Goal: Transaction & Acquisition: Obtain resource

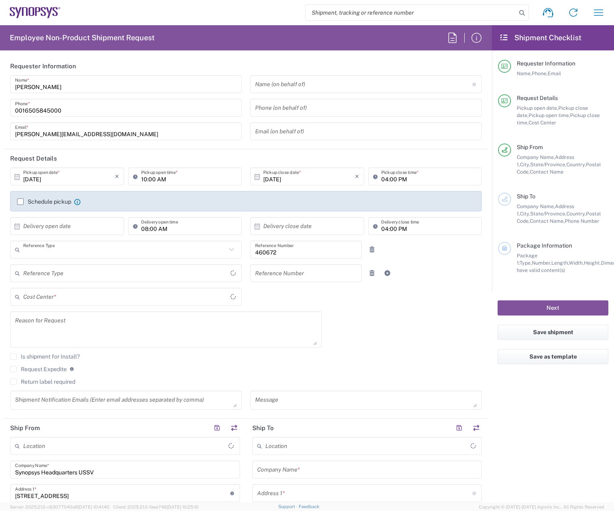
type input "Department"
type input "Delivered at Place"
type input "[GEOGRAPHIC_DATA]"
type input "US01, FIN, Distri 460672"
type input "[US_STATE]"
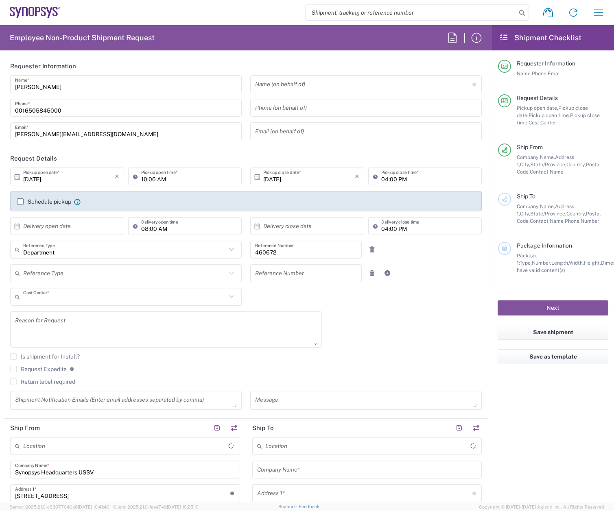
type input "[GEOGRAPHIC_DATA]"
type input "Headquarters USSV"
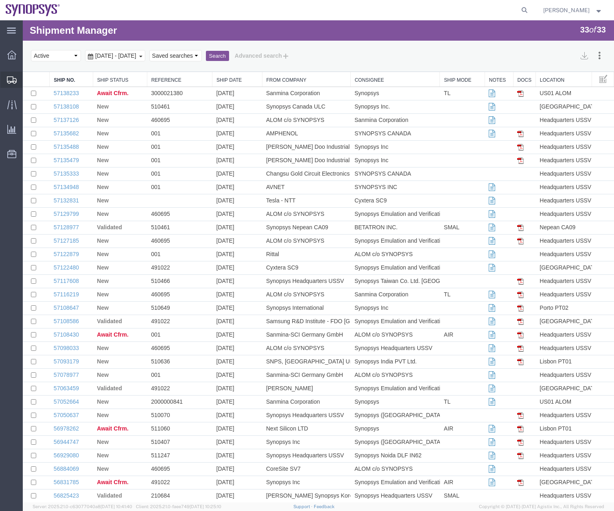
click at [14, 79] on icon at bounding box center [12, 79] width 10 height 7
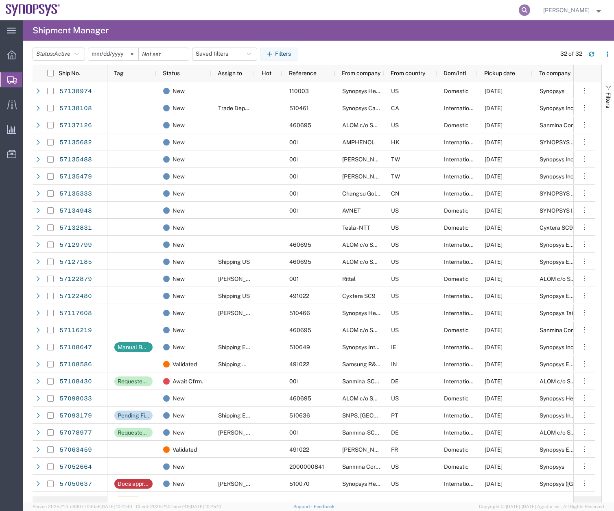
click at [525, 11] on icon at bounding box center [523, 9] width 11 height 11
click at [373, 11] on input "search" at bounding box center [394, 10] width 247 height 20
click at [598, 52] on div "32 of 32" at bounding box center [582, 54] width 62 height 13
click at [592, 54] on icon "button" at bounding box center [591, 53] width 5 height 2
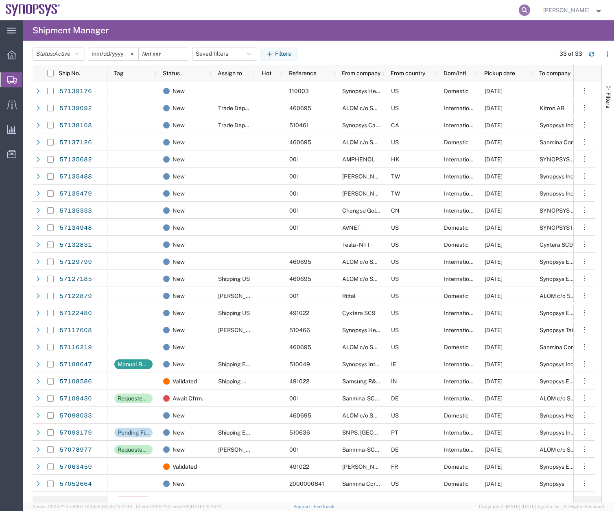
click at [529, 9] on icon at bounding box center [523, 9] width 11 height 11
click at [407, 14] on input "search" at bounding box center [394, 10] width 247 height 20
type input "56978239"
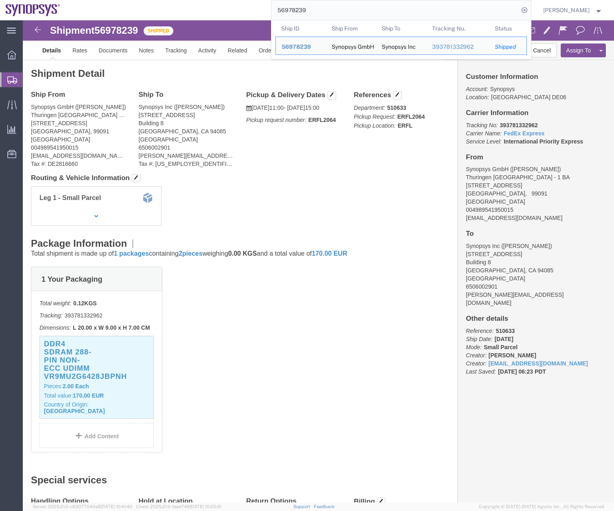
click div "1 Your Packaging Total weight: 0.12 KGS Tracking: 393781332962 Dimensions: L 20…"
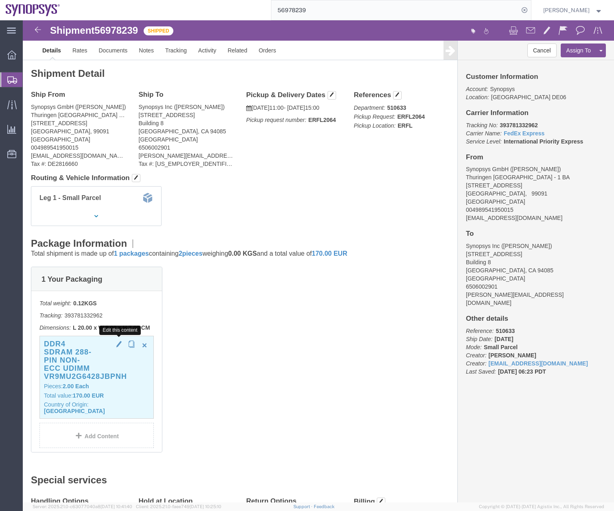
click span "button"
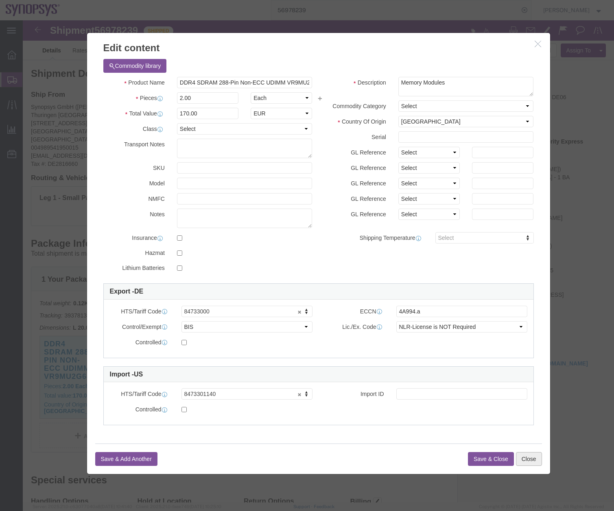
click button "Close"
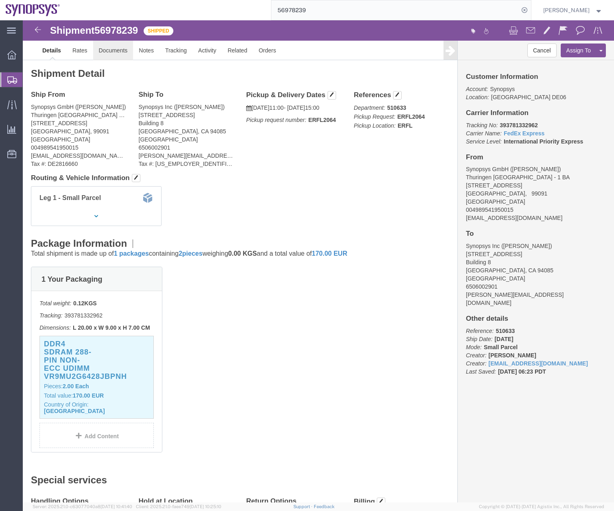
click link "Documents"
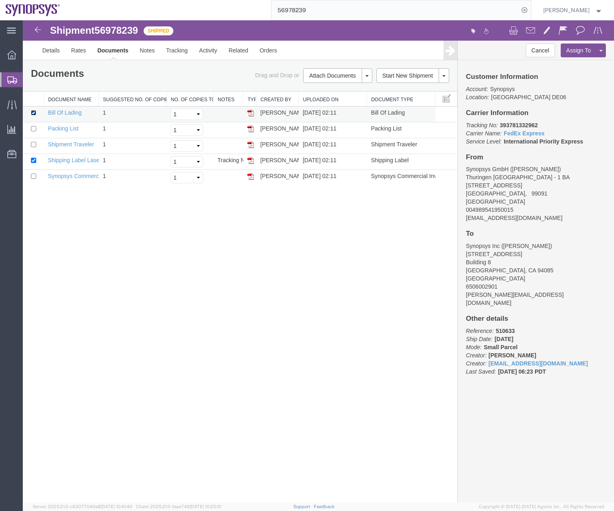
click at [34, 113] on input "checkbox" at bounding box center [33, 112] width 5 height 5
checkbox input "false"
click at [33, 159] on input "checkbox" at bounding box center [33, 160] width 5 height 5
checkbox input "false"
click at [35, 176] on input "checkbox" at bounding box center [33, 176] width 5 height 5
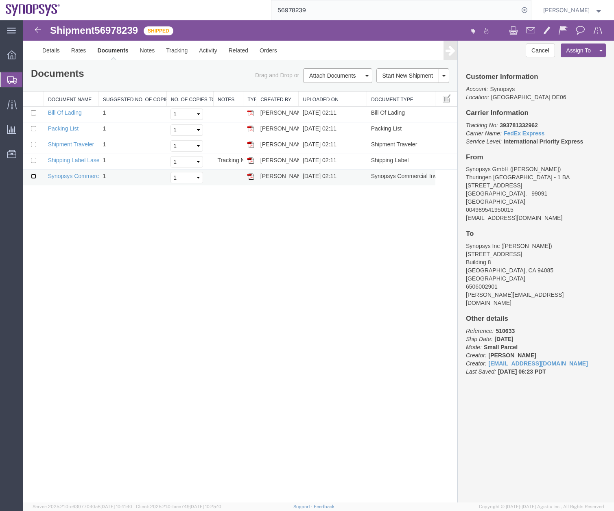
checkbox input "true"
click at [340, 100] on link "Email Documents" at bounding box center [336, 102] width 71 height 12
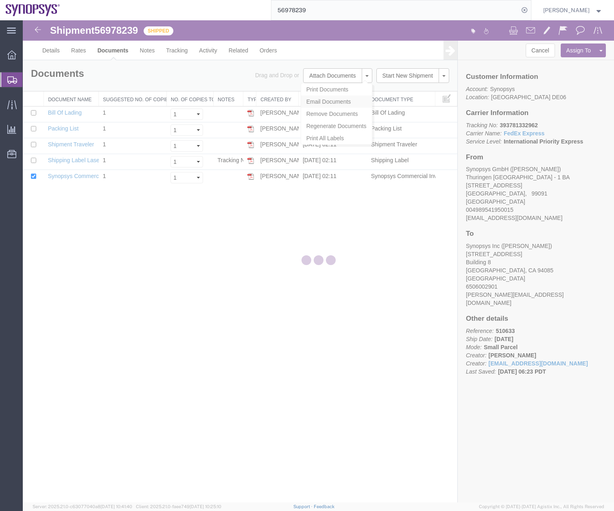
checkbox input "true"
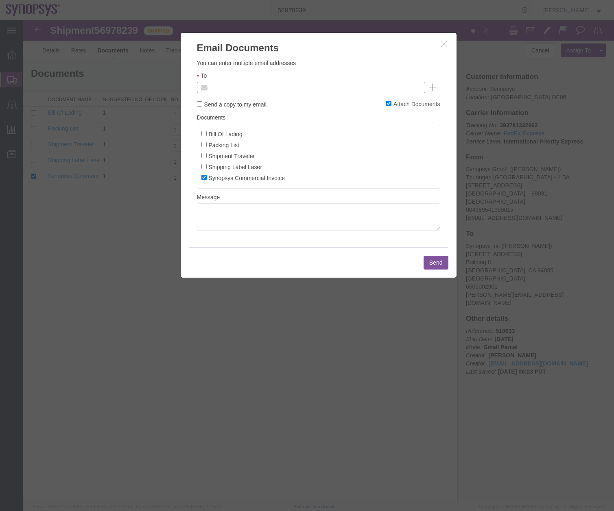
click at [230, 86] on input "text" at bounding box center [255, 87] width 95 height 11
type input "[PERSON_NAME][EMAIL_ADDRESS][DOMAIN_NAME]"
click at [440, 261] on button "Send" at bounding box center [435, 263] width 25 height 14
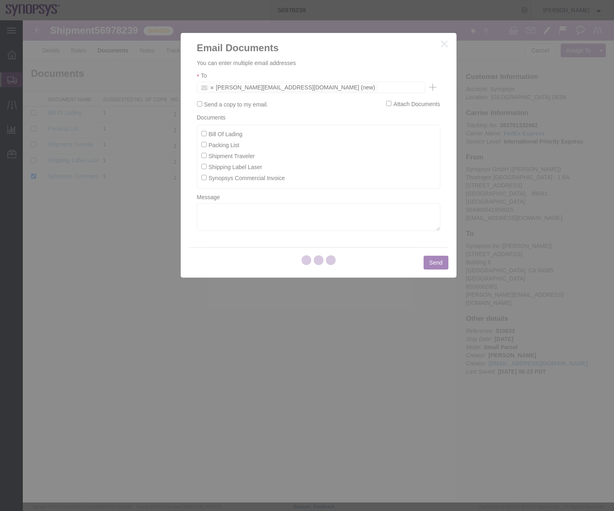
checkbox input "false"
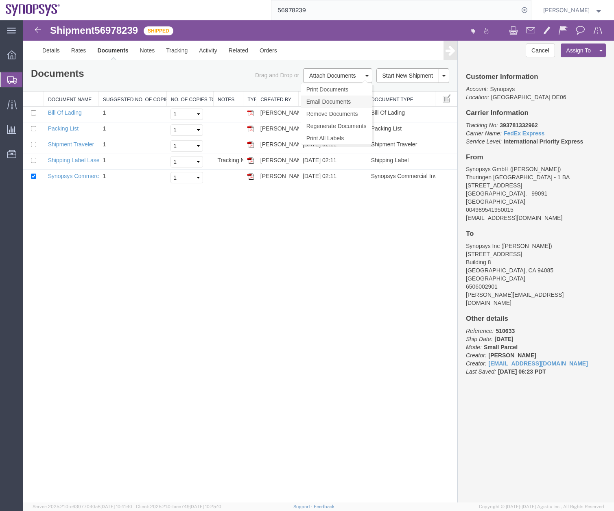
click at [327, 100] on link "Email Documents" at bounding box center [336, 102] width 71 height 12
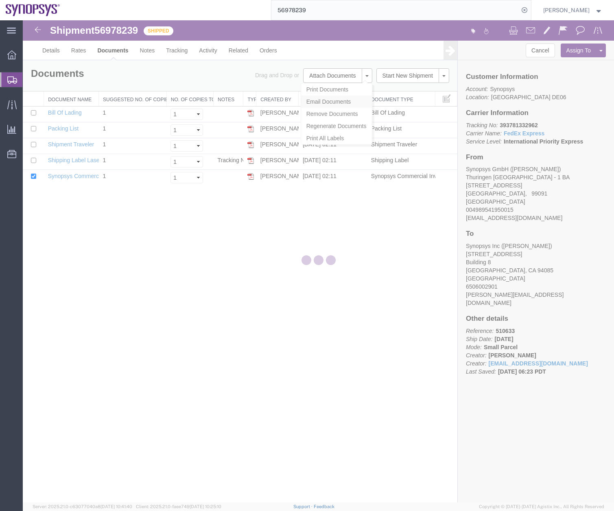
checkbox input "true"
type input "Enter Email Address"
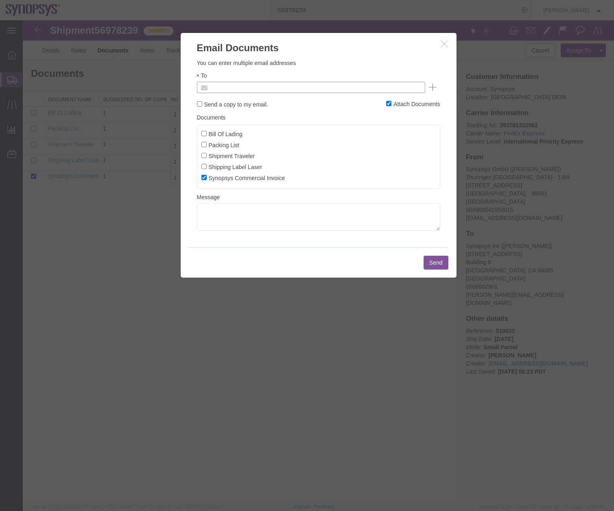
click at [242, 92] on input "text" at bounding box center [255, 87] width 95 height 11
type input "[PERSON_NAME][EMAIL_ADDRESS][DOMAIN_NAME]"
click at [426, 260] on button "Send" at bounding box center [435, 263] width 25 height 14
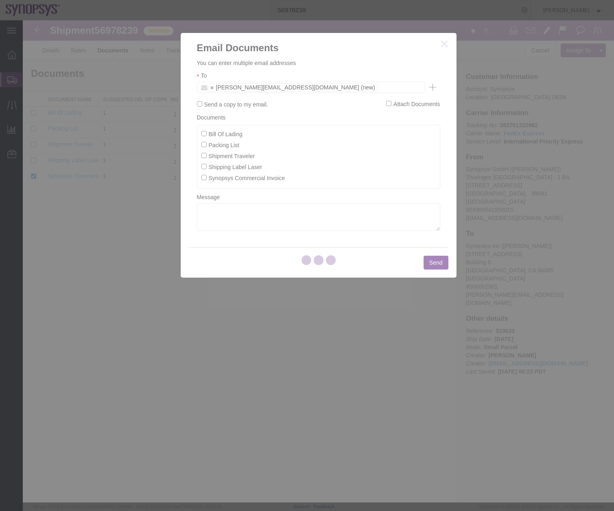
checkbox input "false"
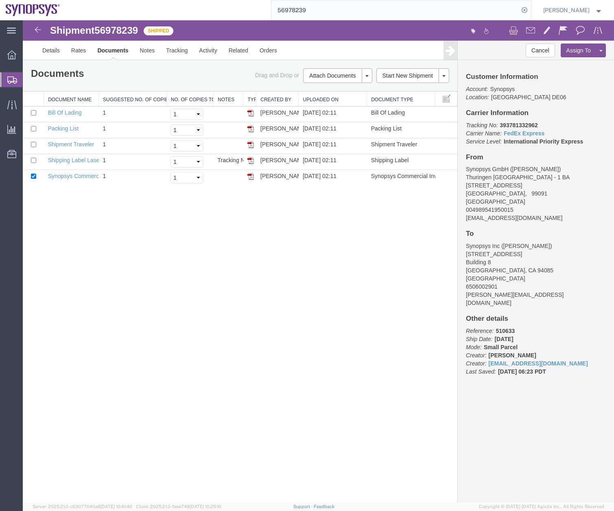
click at [7, 80] on icon at bounding box center [12, 79] width 10 height 7
